Goal: Find specific fact: Find specific fact

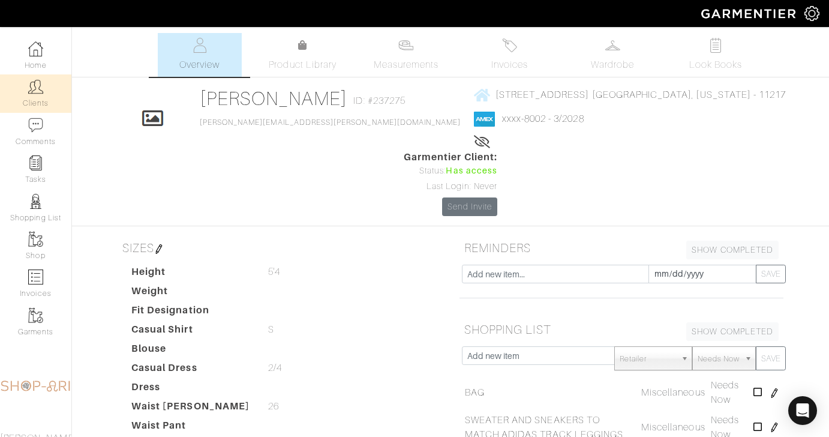
click at [40, 94] on link "Clients" at bounding box center [35, 93] width 71 height 38
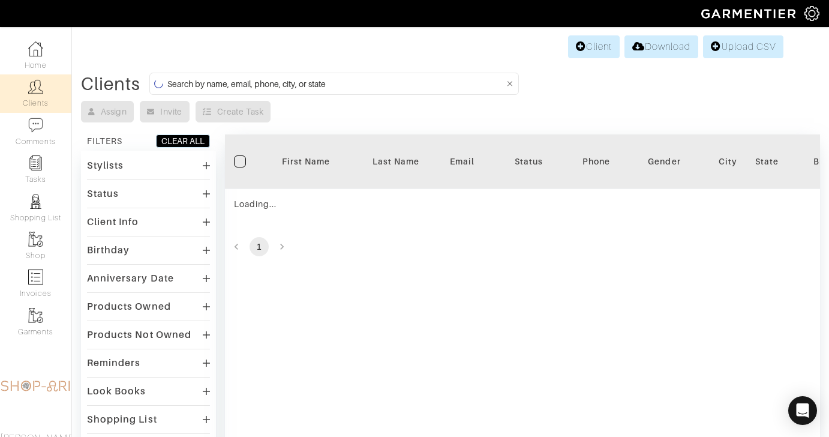
click at [357, 81] on input at bounding box center [335, 83] width 337 height 15
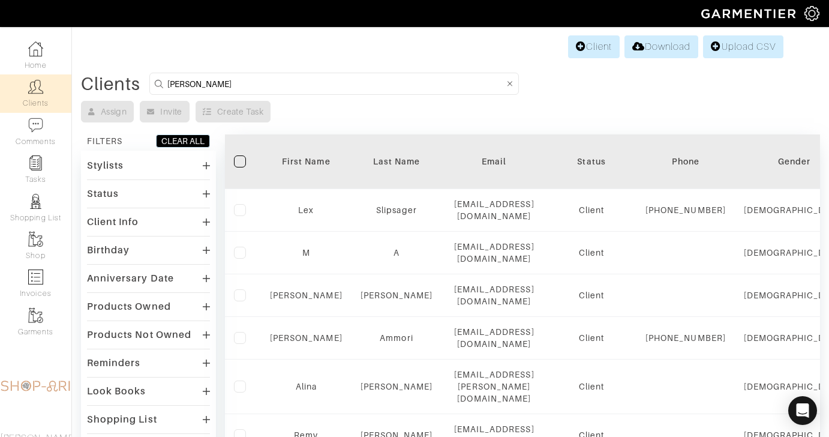
type input "[PERSON_NAME]"
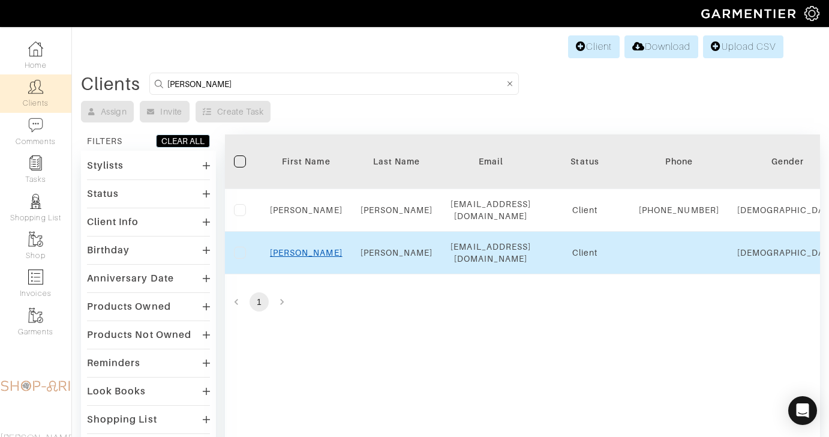
click at [317, 257] on link "[PERSON_NAME]" at bounding box center [306, 253] width 73 height 10
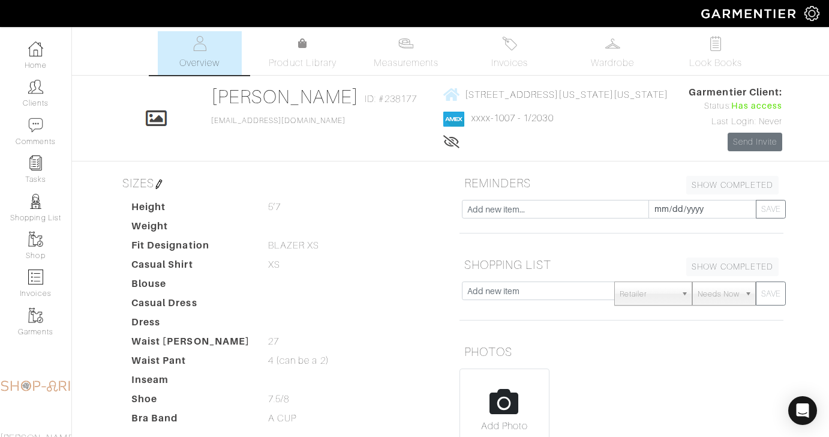
scroll to position [2, 0]
click at [640, 94] on span "200 EAST 66TH ST - B2102 NEW YORK, New York - 10065" at bounding box center [567, 93] width 204 height 11
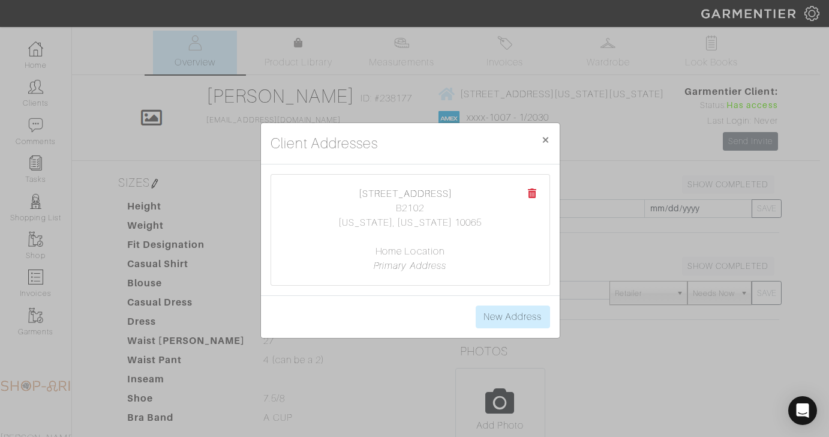
drag, startPoint x: 386, startPoint y: 188, endPoint x: 493, endPoint y: 217, distance: 111.1
click at [493, 217] on div "200 EAST 66TH ST B2102 NEW YORK, New York 10065 Home Location Primary Address" at bounding box center [410, 230] width 278 height 110
copy center "200 EAST 66TH ST B2102 NEW YORK, New York 10065"
